Goal: Complete application form

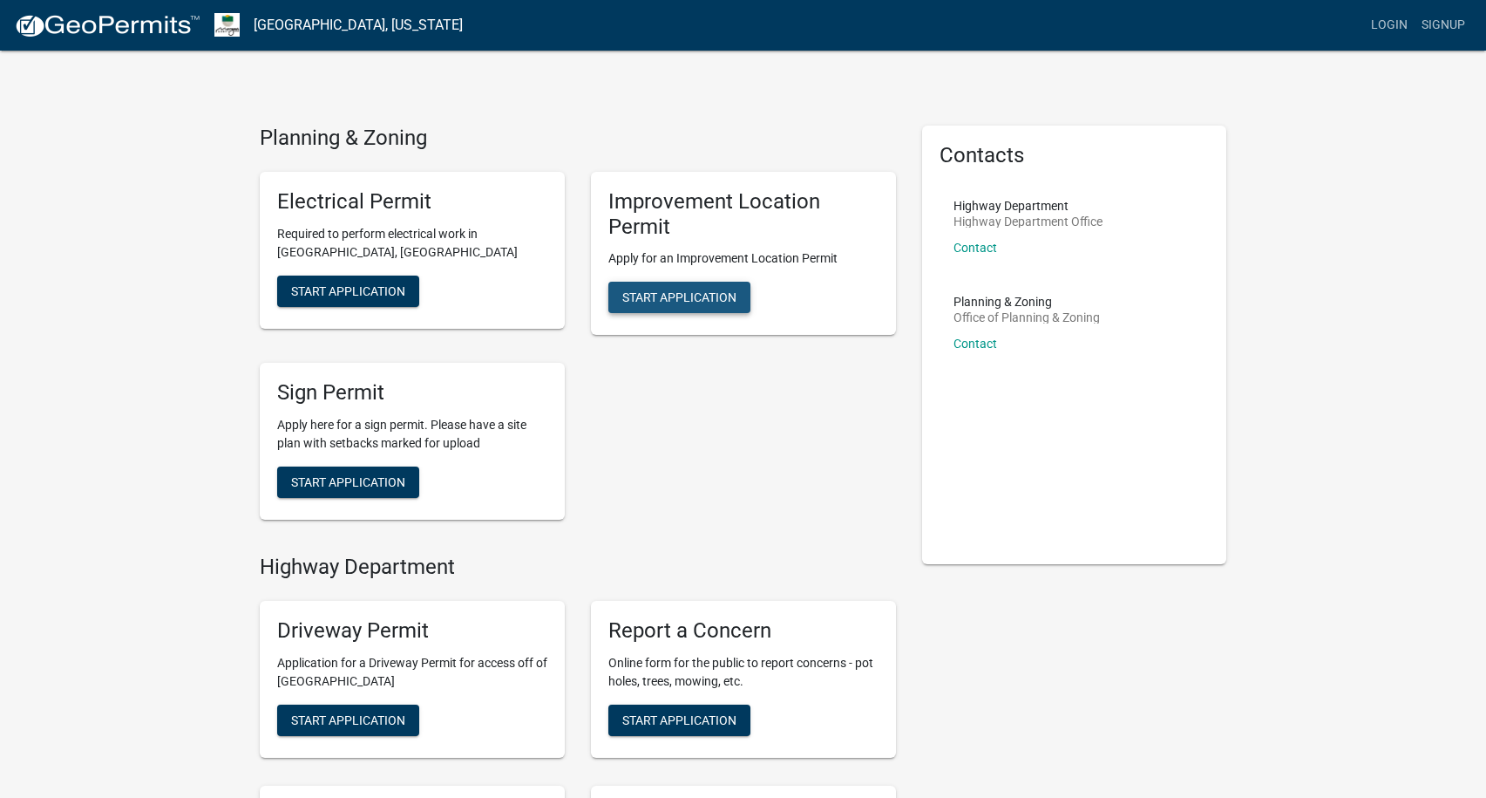
click at [684, 300] on span "Start Application" at bounding box center [679, 297] width 114 height 14
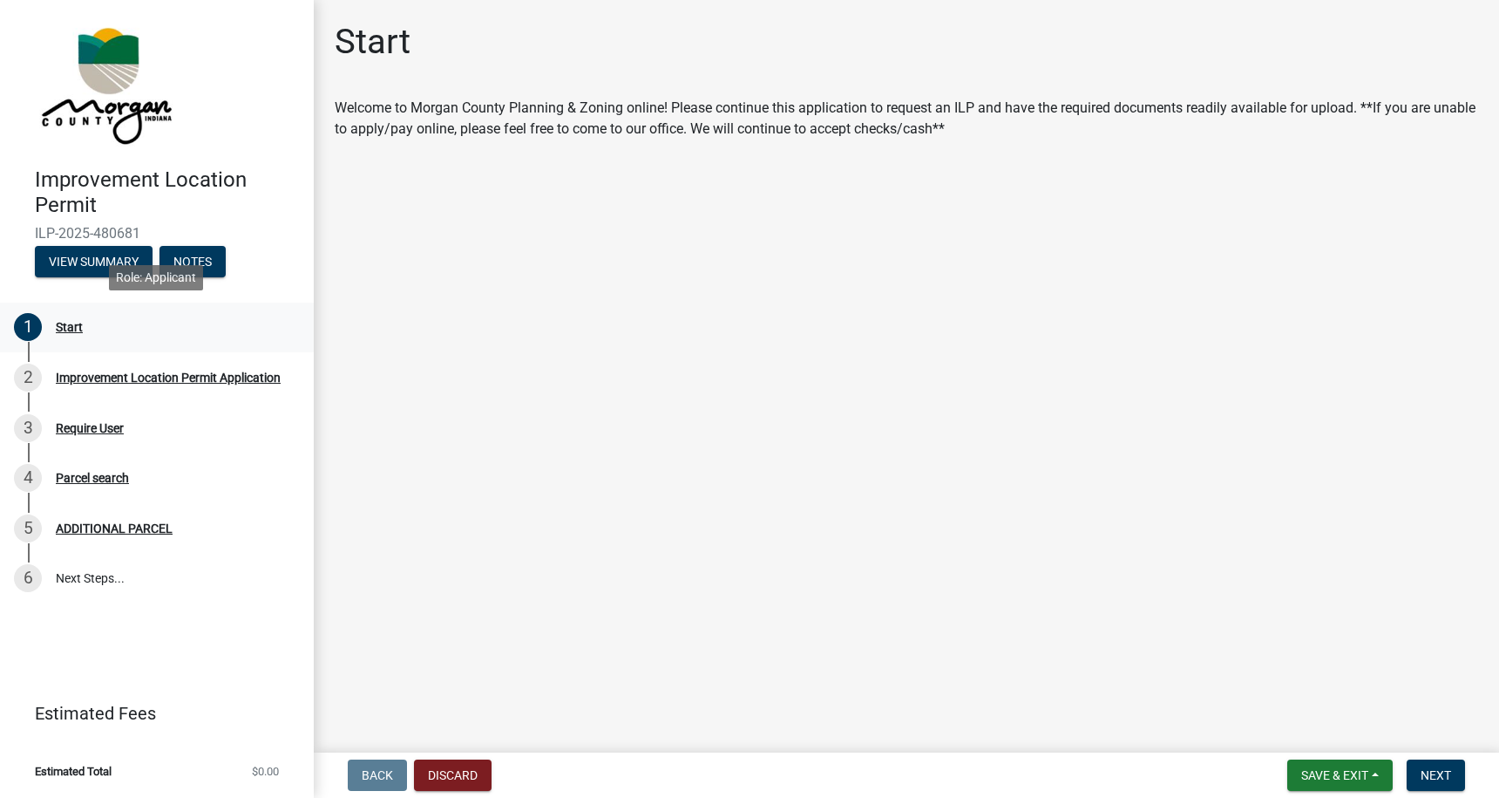
click at [74, 324] on div "Start" at bounding box center [69, 327] width 27 height 12
click at [1451, 770] on button "Next" at bounding box center [1436, 774] width 58 height 31
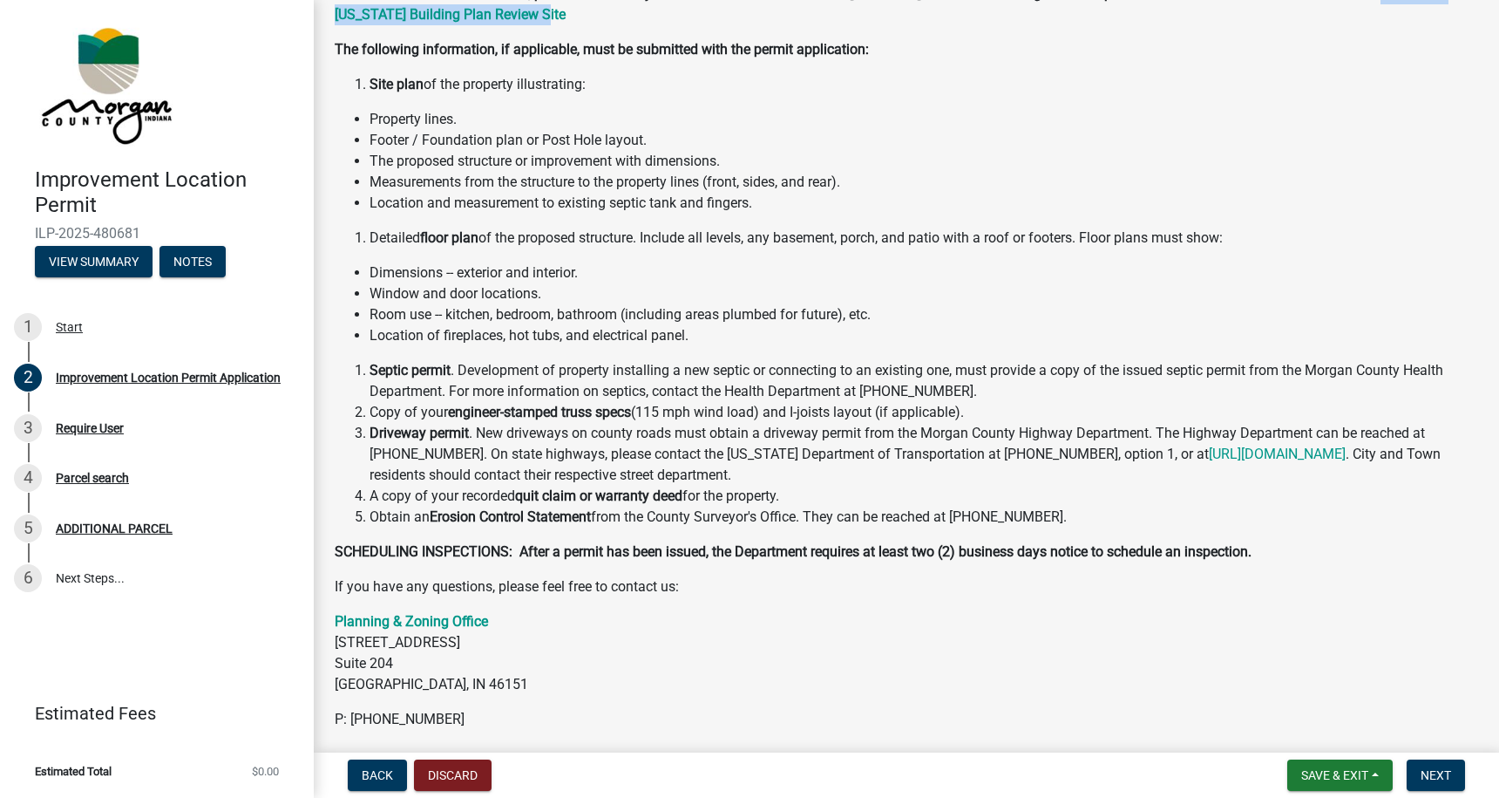
scroll to position [212, 0]
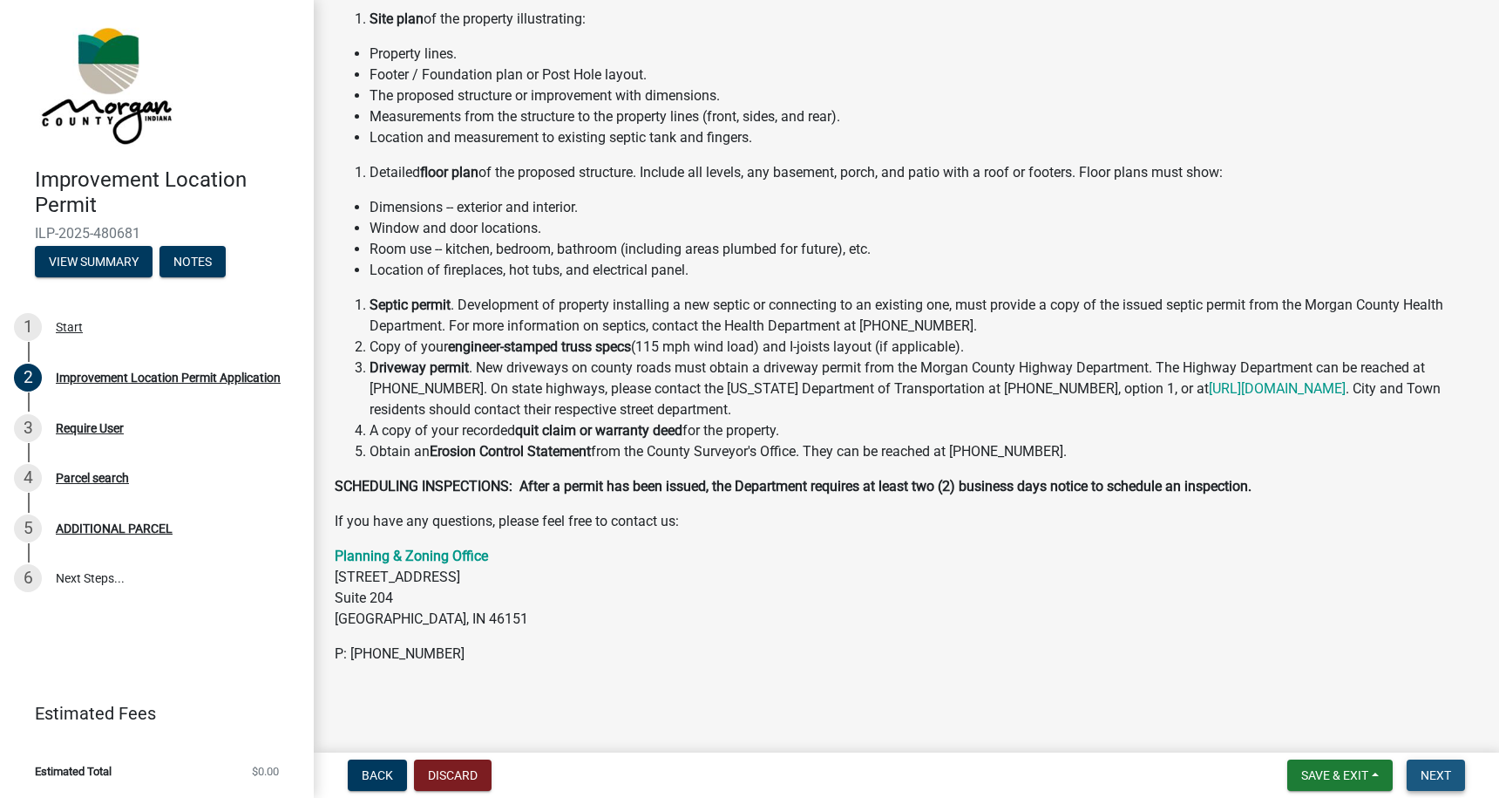
click at [1438, 765] on button "Next" at bounding box center [1436, 774] width 58 height 31
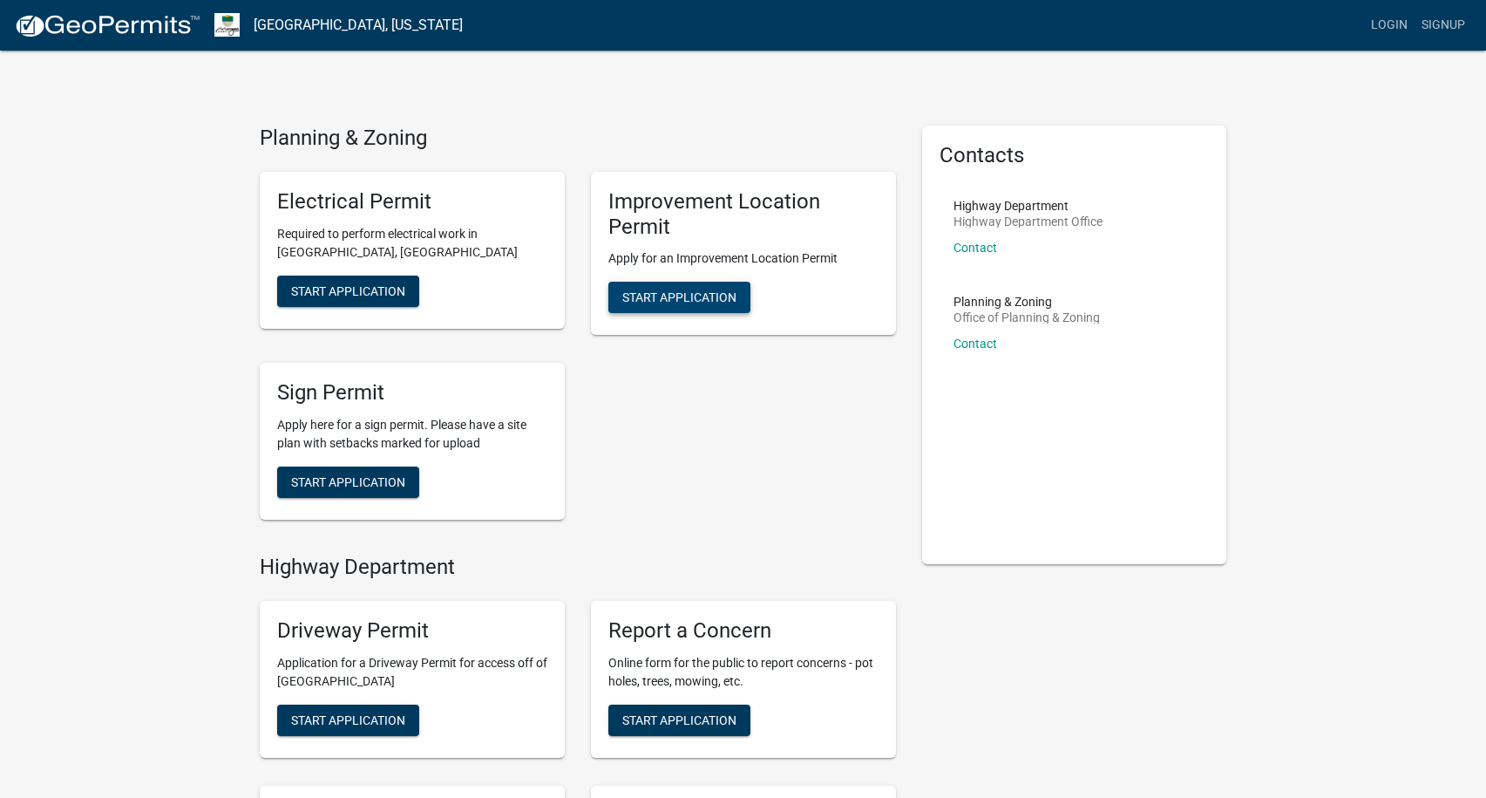
click at [725, 302] on button "Start Application" at bounding box center [679, 297] width 142 height 31
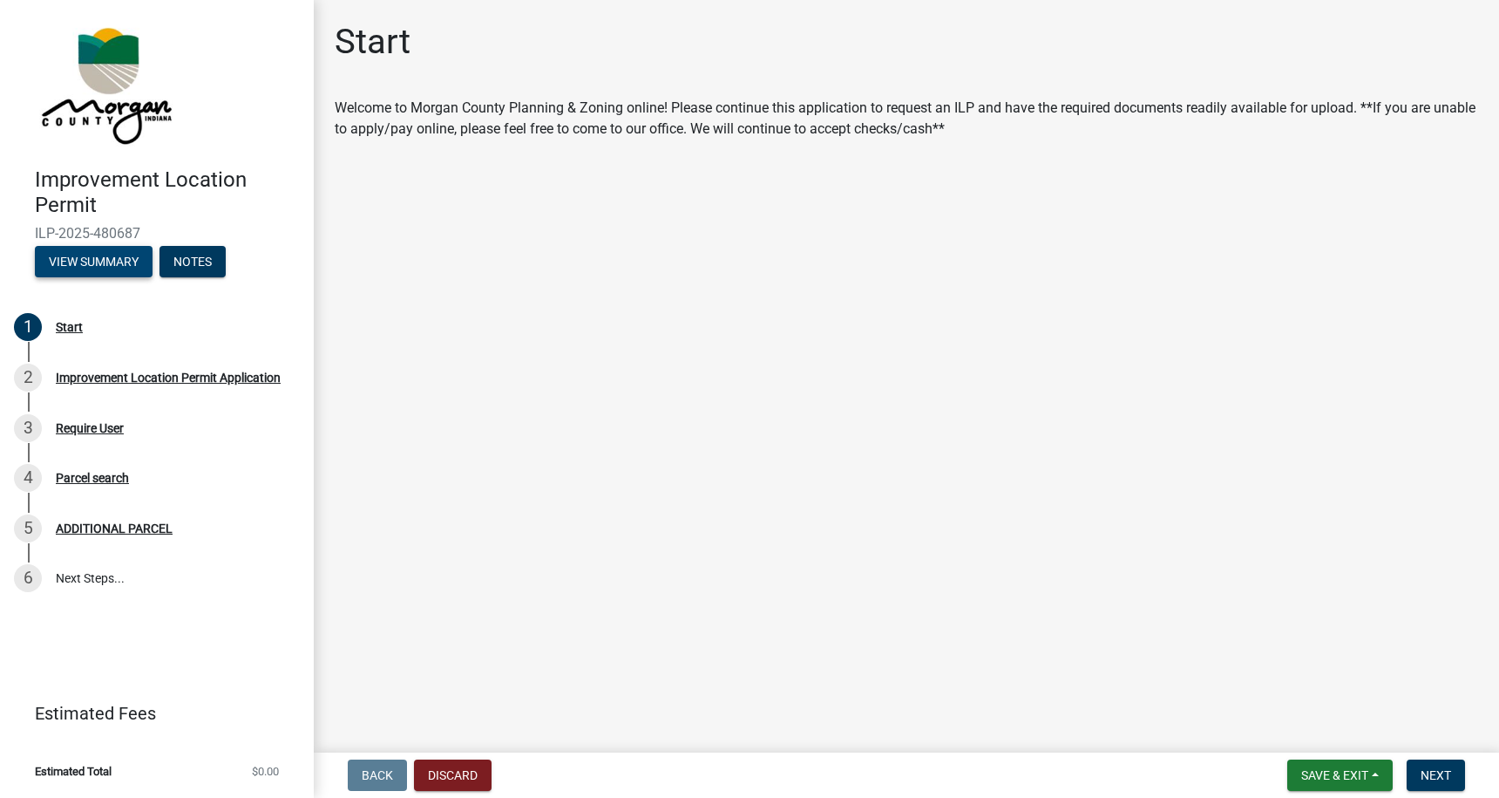
click at [103, 258] on button "View Summary" at bounding box center [94, 261] width 118 height 31
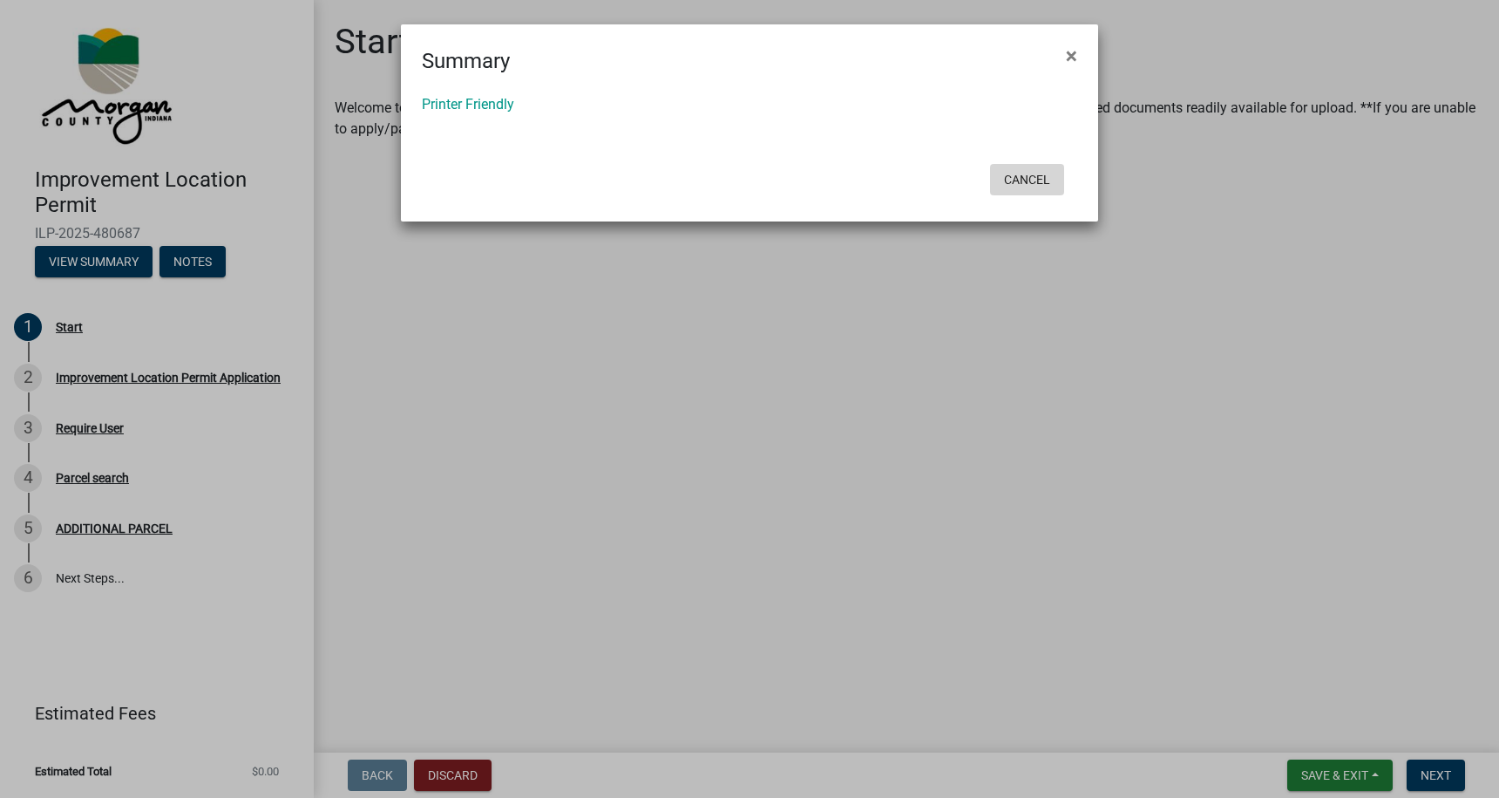
click at [1041, 183] on button "Cancel" at bounding box center [1027, 179] width 74 height 31
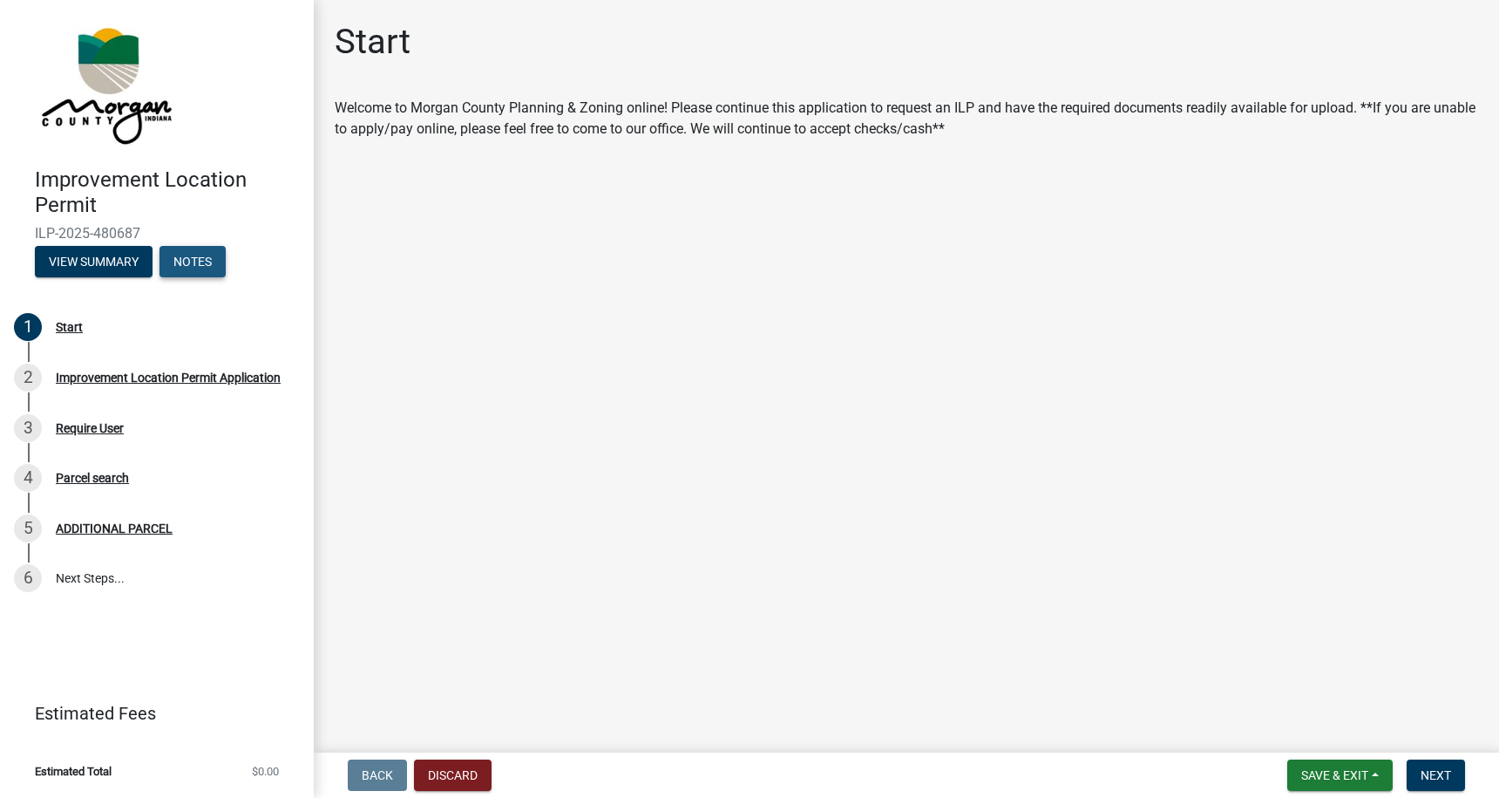
click at [217, 256] on button "Notes" at bounding box center [193, 261] width 66 height 31
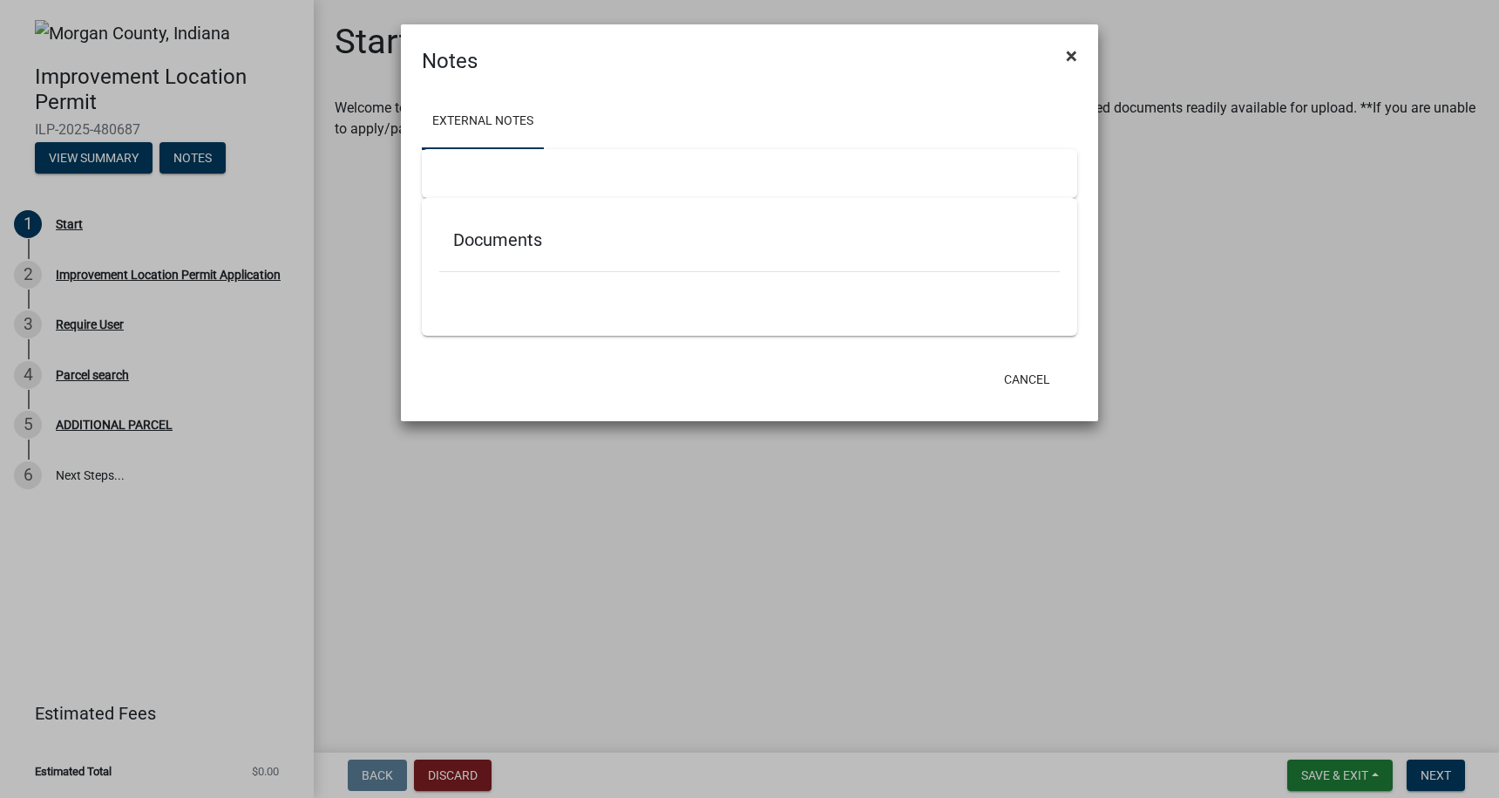
click at [1077, 58] on button "×" at bounding box center [1071, 55] width 39 height 49
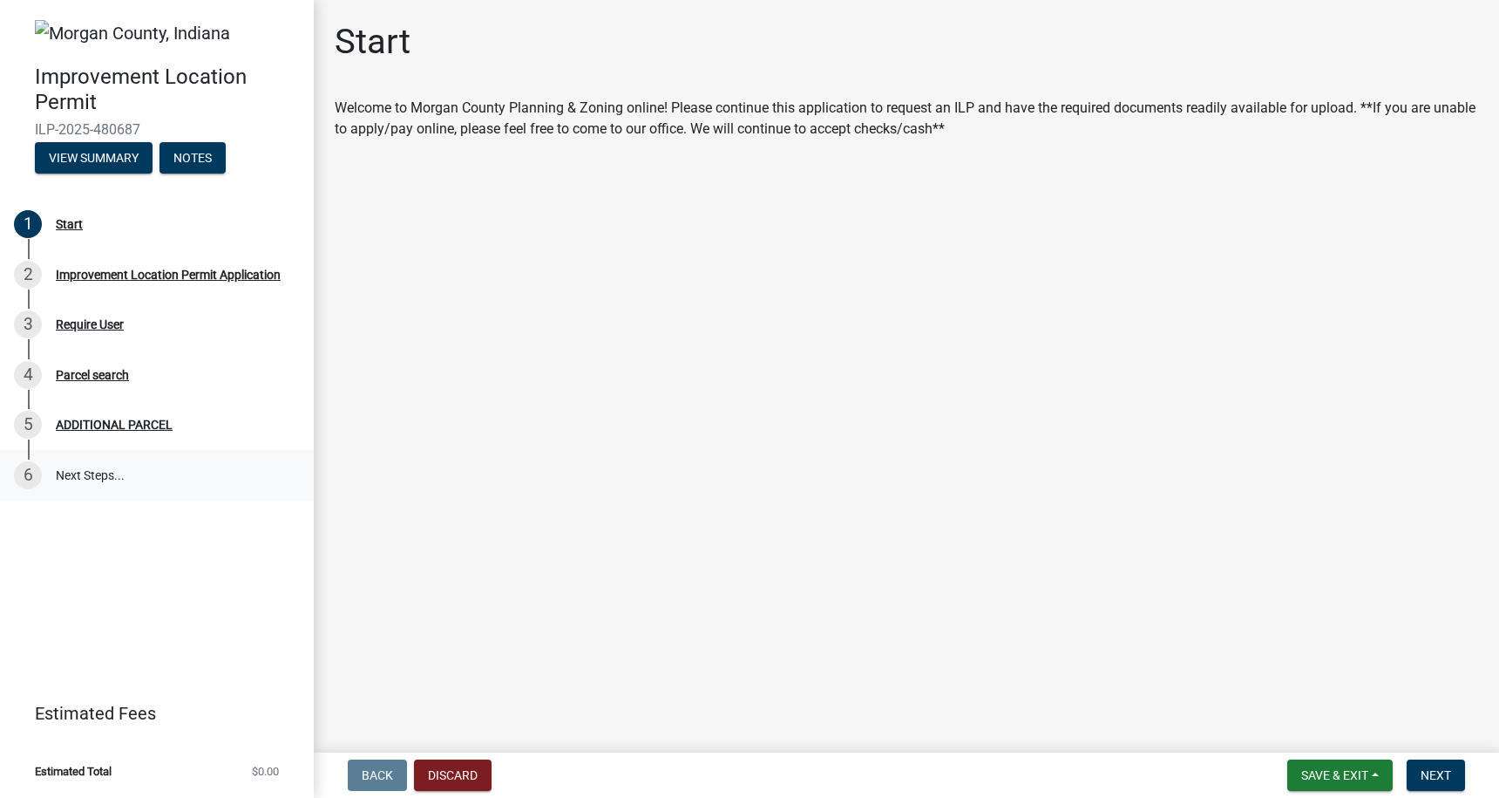
click at [85, 475] on link "6 Next Steps..." at bounding box center [157, 475] width 314 height 51
click at [148, 269] on div "Improvement Location Permit Application" at bounding box center [168, 274] width 225 height 12
click at [206, 268] on div "Improvement Location Permit Application" at bounding box center [168, 274] width 225 height 12
click at [73, 224] on div "Start" at bounding box center [69, 224] width 27 height 12
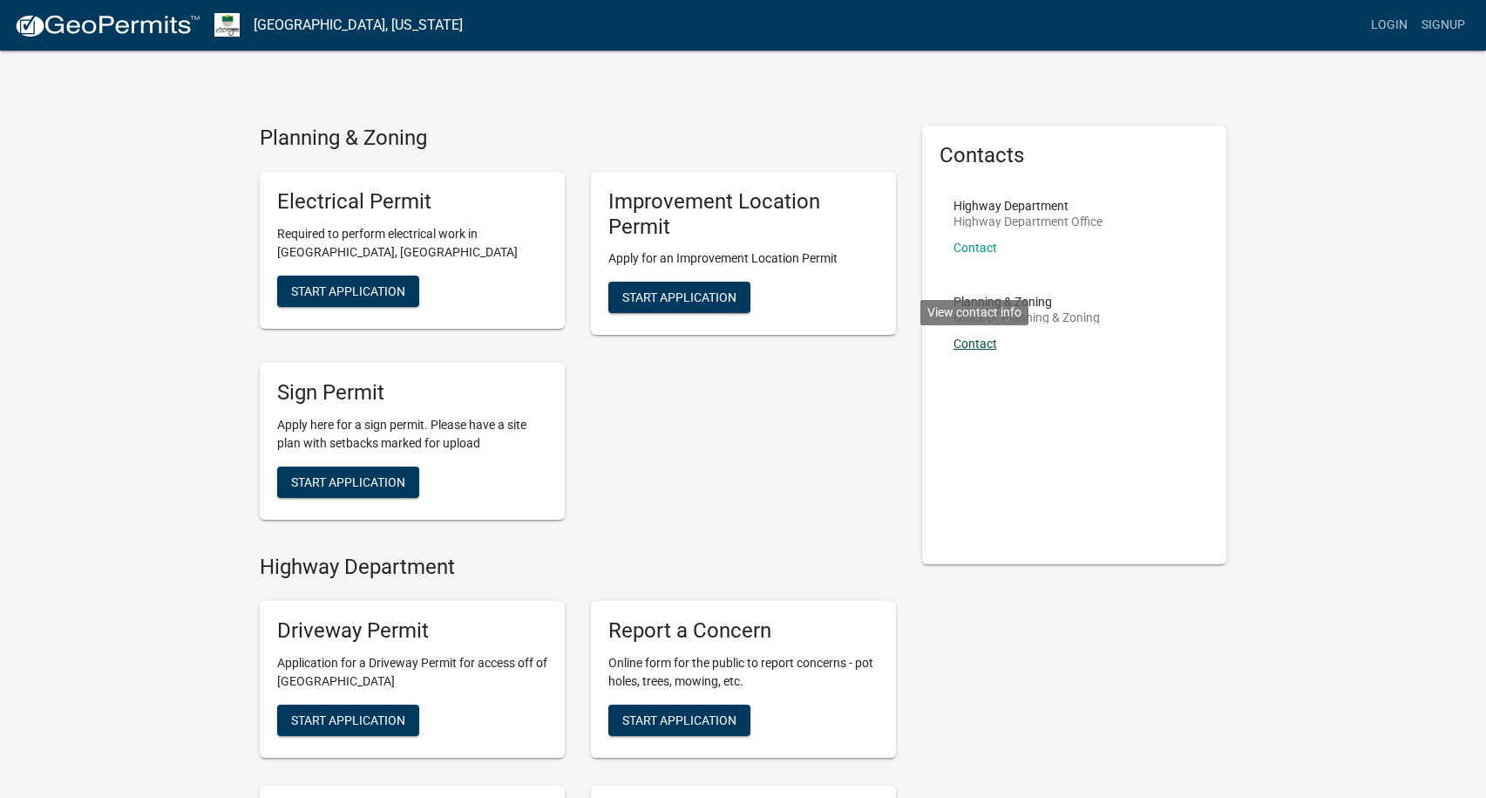
click at [963, 340] on link "Contact" at bounding box center [976, 343] width 44 height 14
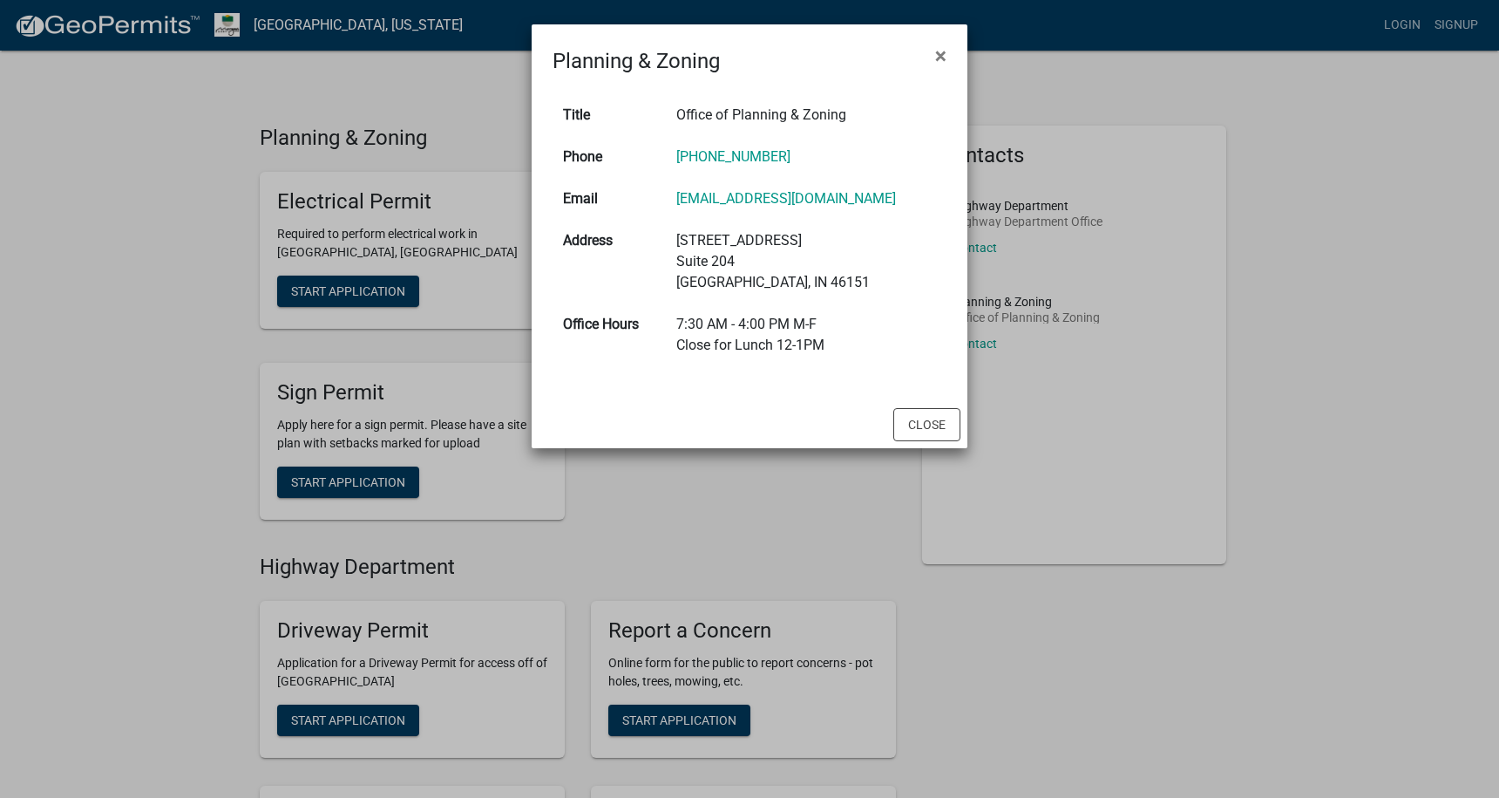
click at [1392, 228] on ngb-modal-window "Planning & Zoning × Title Office of Planning & Zoning Phone [PHONE_NUMBER] Emai…" at bounding box center [749, 399] width 1499 height 798
